Goal: Information Seeking & Learning: Learn about a topic

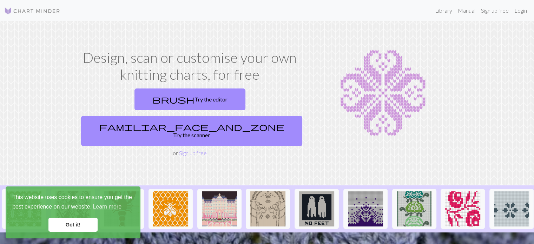
click at [152, 134] on div "Design, scan or customise your own knitting charts, for free brush Try the edit…" at bounding box center [190, 103] width 232 height 108
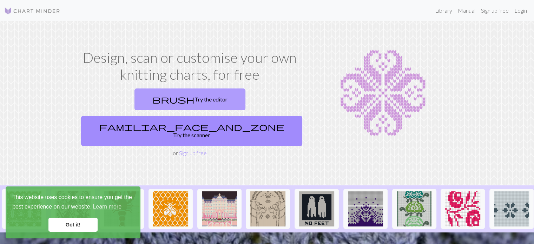
click at [135, 103] on link "brush Try the editor" at bounding box center [189, 99] width 111 height 22
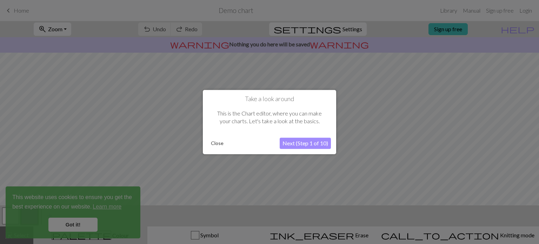
click at [219, 143] on button "Close" at bounding box center [217, 143] width 18 height 11
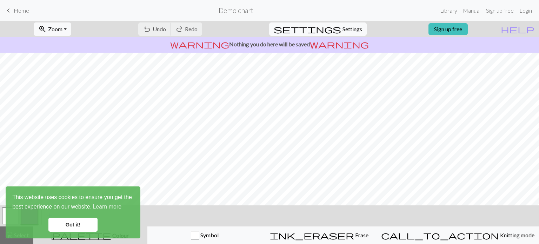
click at [76, 227] on link "Got it!" at bounding box center [72, 225] width 49 height 14
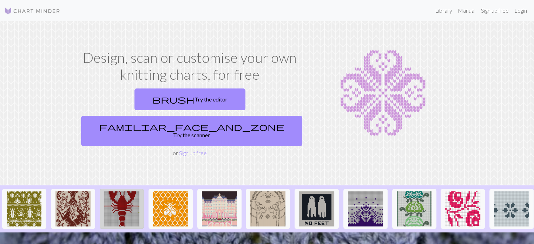
click at [119, 191] on img at bounding box center [121, 208] width 35 height 35
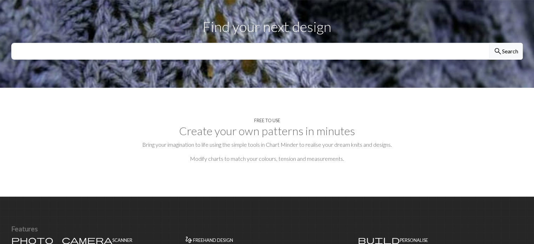
scroll to position [246, 0]
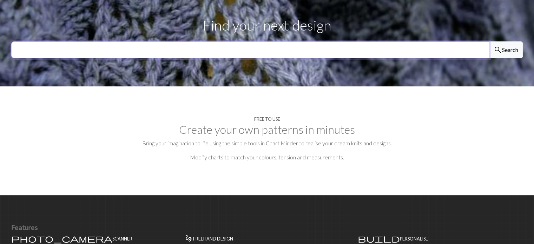
click at [302, 41] on input "text" at bounding box center [250, 49] width 478 height 17
type input "glove"
click at [489, 41] on button "search Search" at bounding box center [506, 49] width 34 height 17
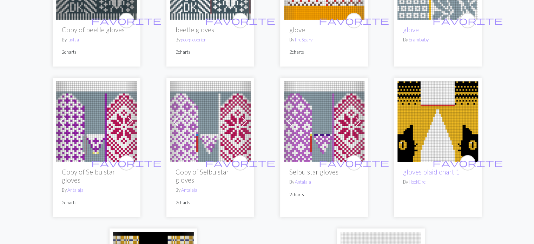
scroll to position [1580, 0]
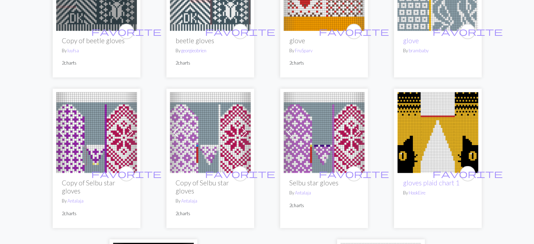
click at [454, 144] on img at bounding box center [437, 132] width 81 height 81
